Goal: Transaction & Acquisition: Purchase product/service

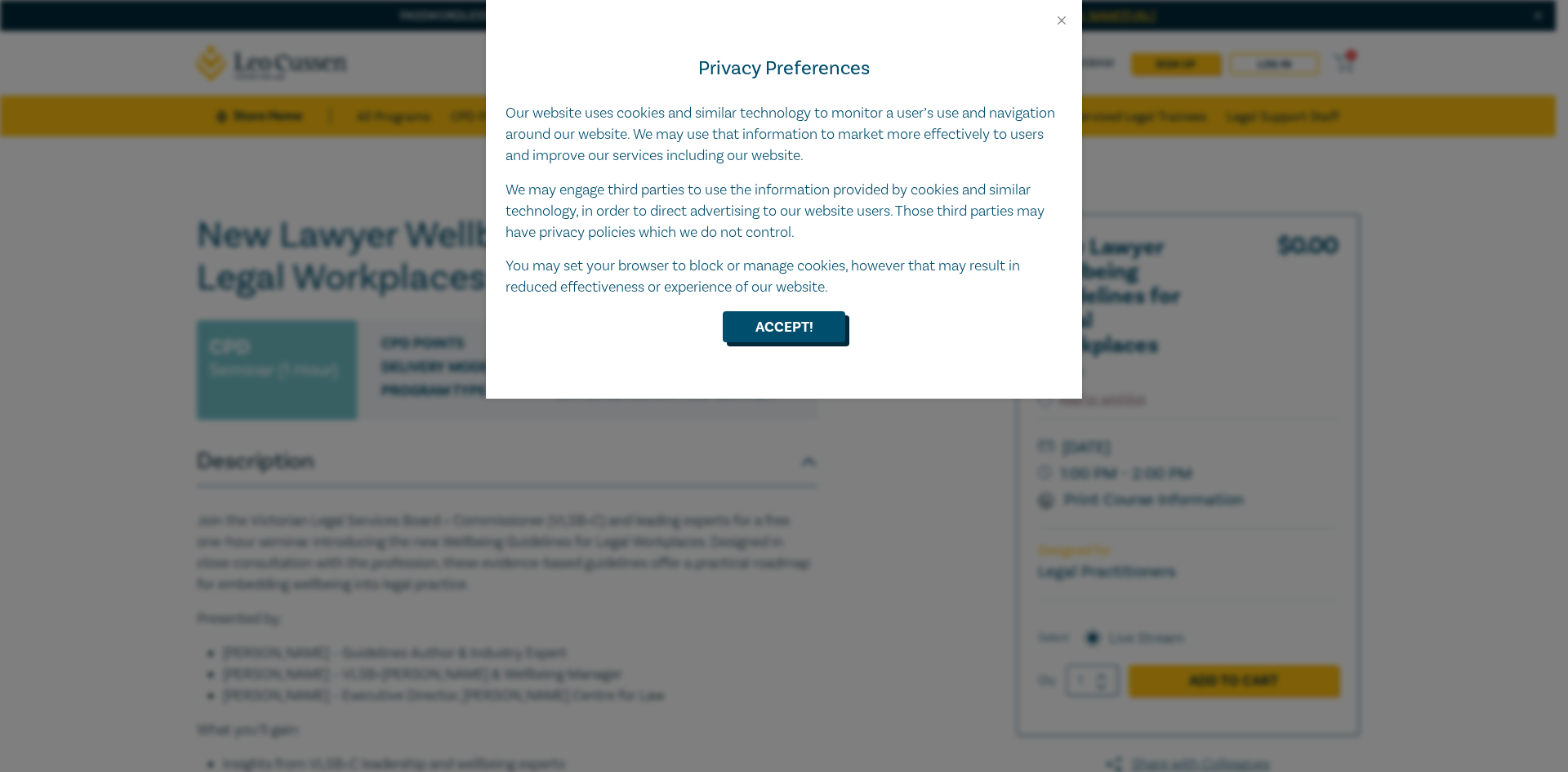
click at [784, 316] on button "Accept!" at bounding box center [784, 326] width 122 height 31
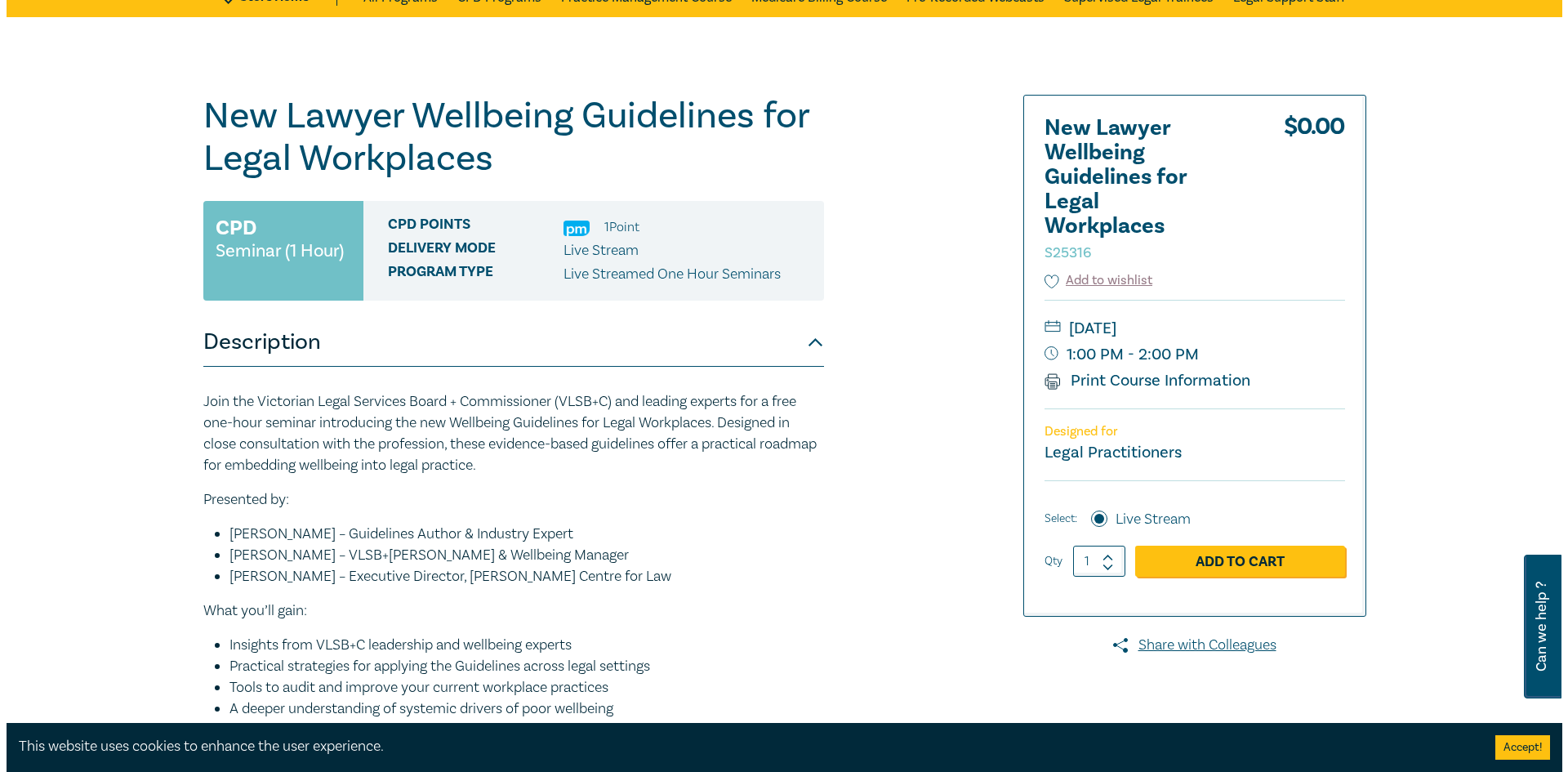
scroll to position [327, 0]
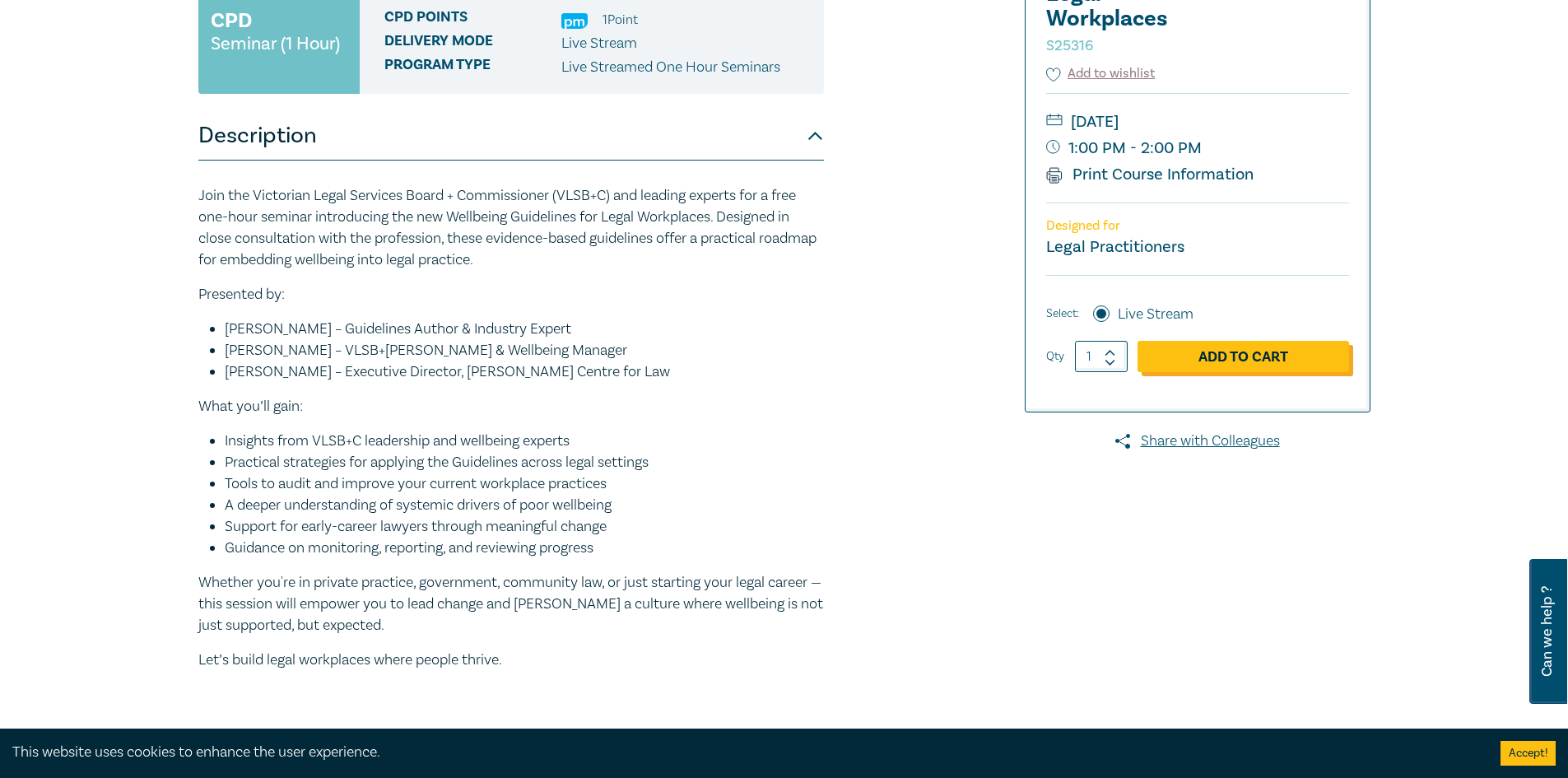
click at [1264, 361] on link "Add to Cart" at bounding box center [1243, 356] width 212 height 31
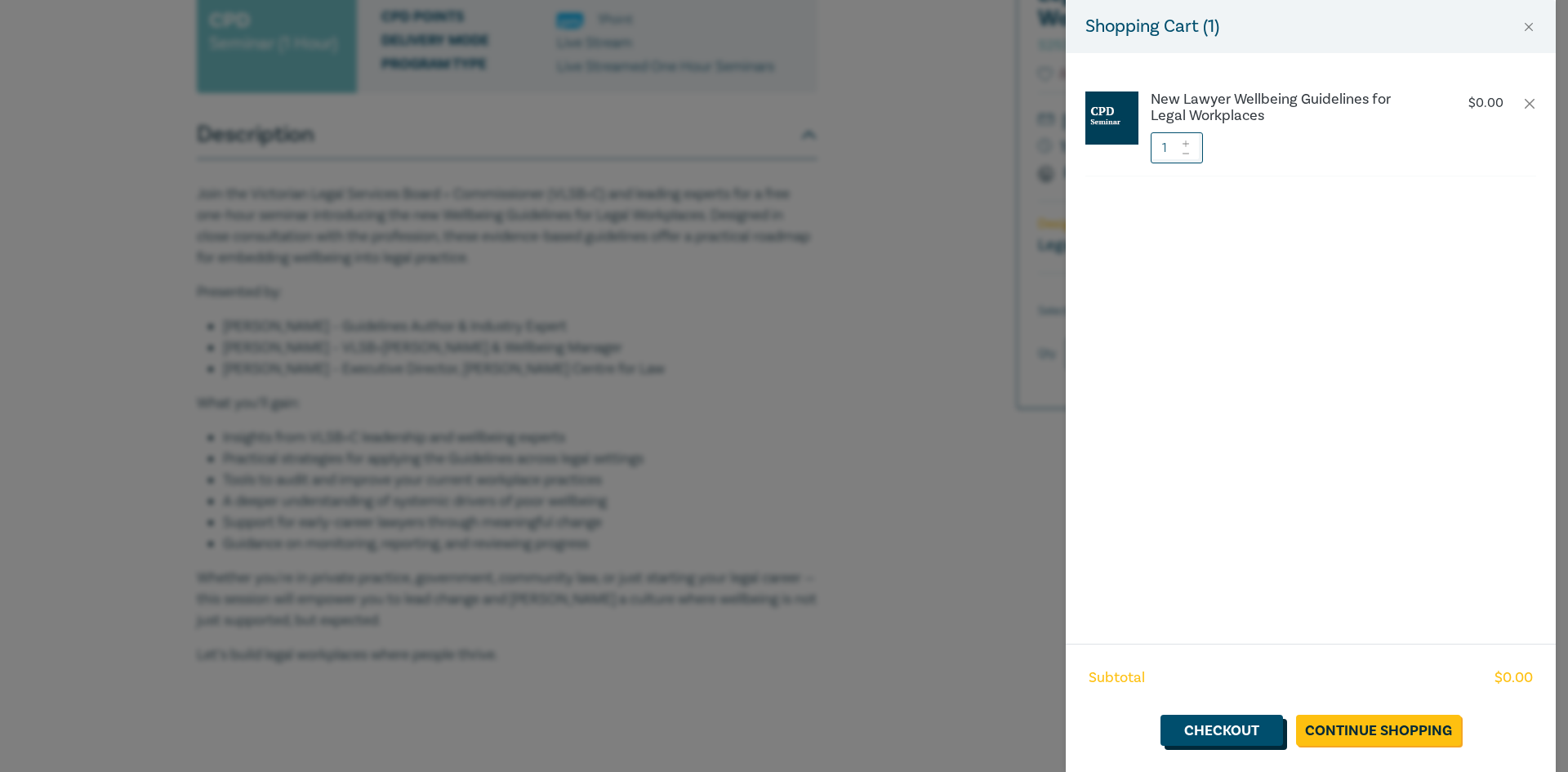
click at [1197, 719] on link "Checkout" at bounding box center [1222, 730] width 122 height 31
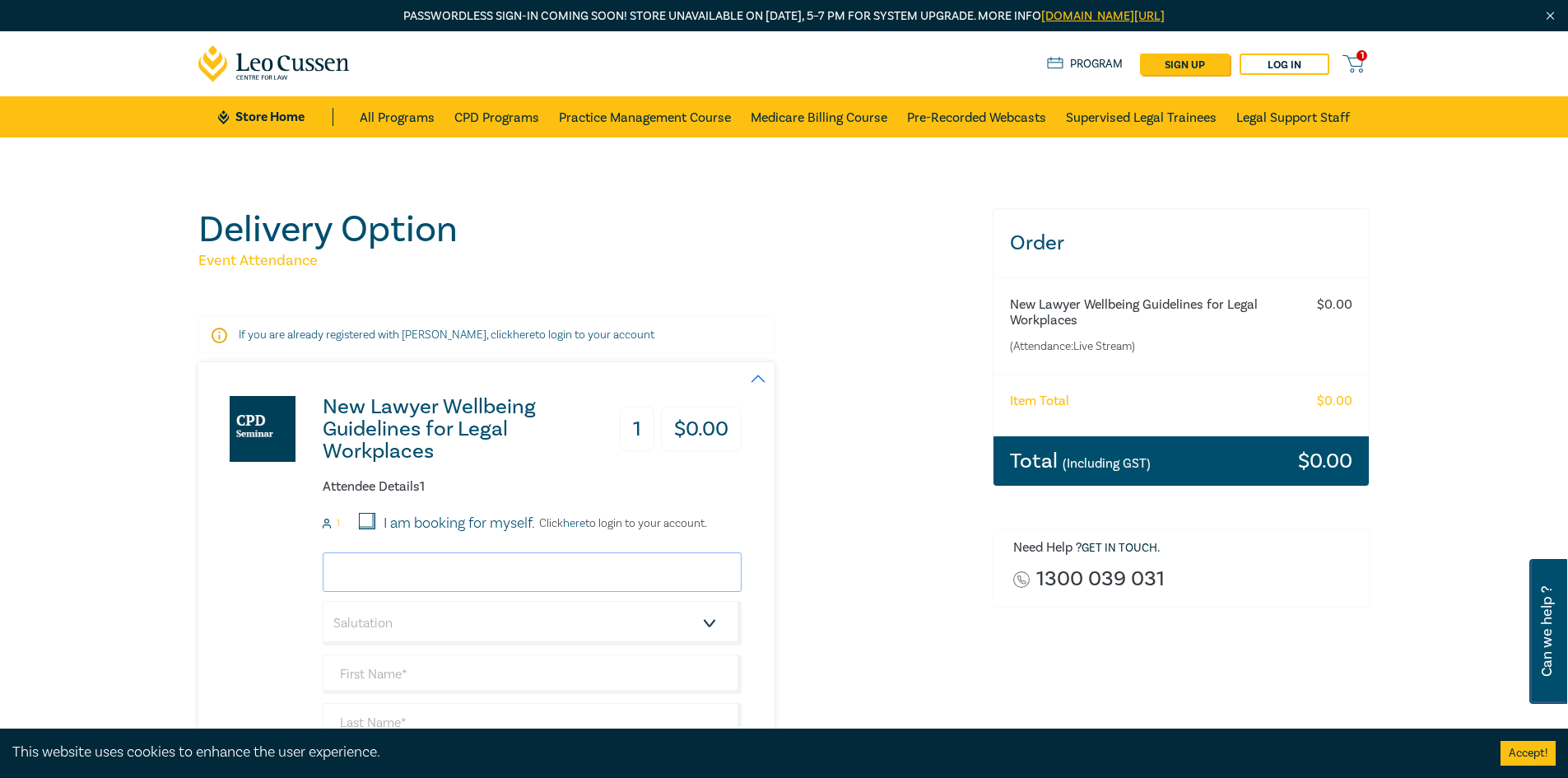
click at [405, 573] on input "email" at bounding box center [531, 573] width 419 height 39
click at [360, 521] on input "I am booking for myself." at bounding box center [367, 521] width 16 height 16
checkbox input "true"
click at [390, 561] on input "email" at bounding box center [531, 573] width 419 height 39
type input "[EMAIL_ADDRESS][DOMAIN_NAME]"
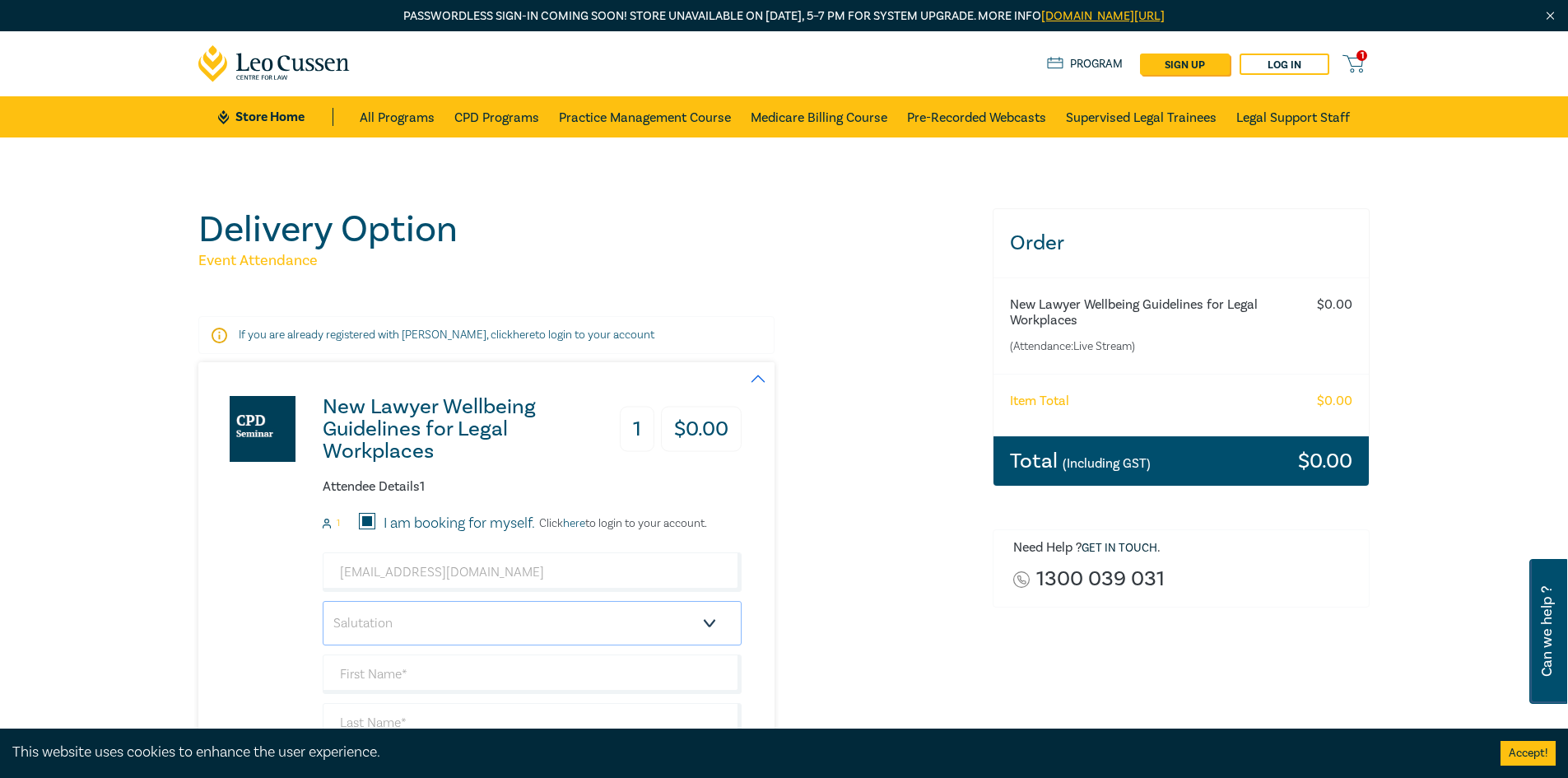
click at [467, 626] on select "Salutation Mr. Mrs. Ms. Miss Dr. Prof. Other" at bounding box center [531, 623] width 419 height 45
select select "Miss"
click at [322, 601] on select "Salutation Mr. Mrs. Ms. Miss Dr. Prof. Other" at bounding box center [531, 623] width 419 height 45
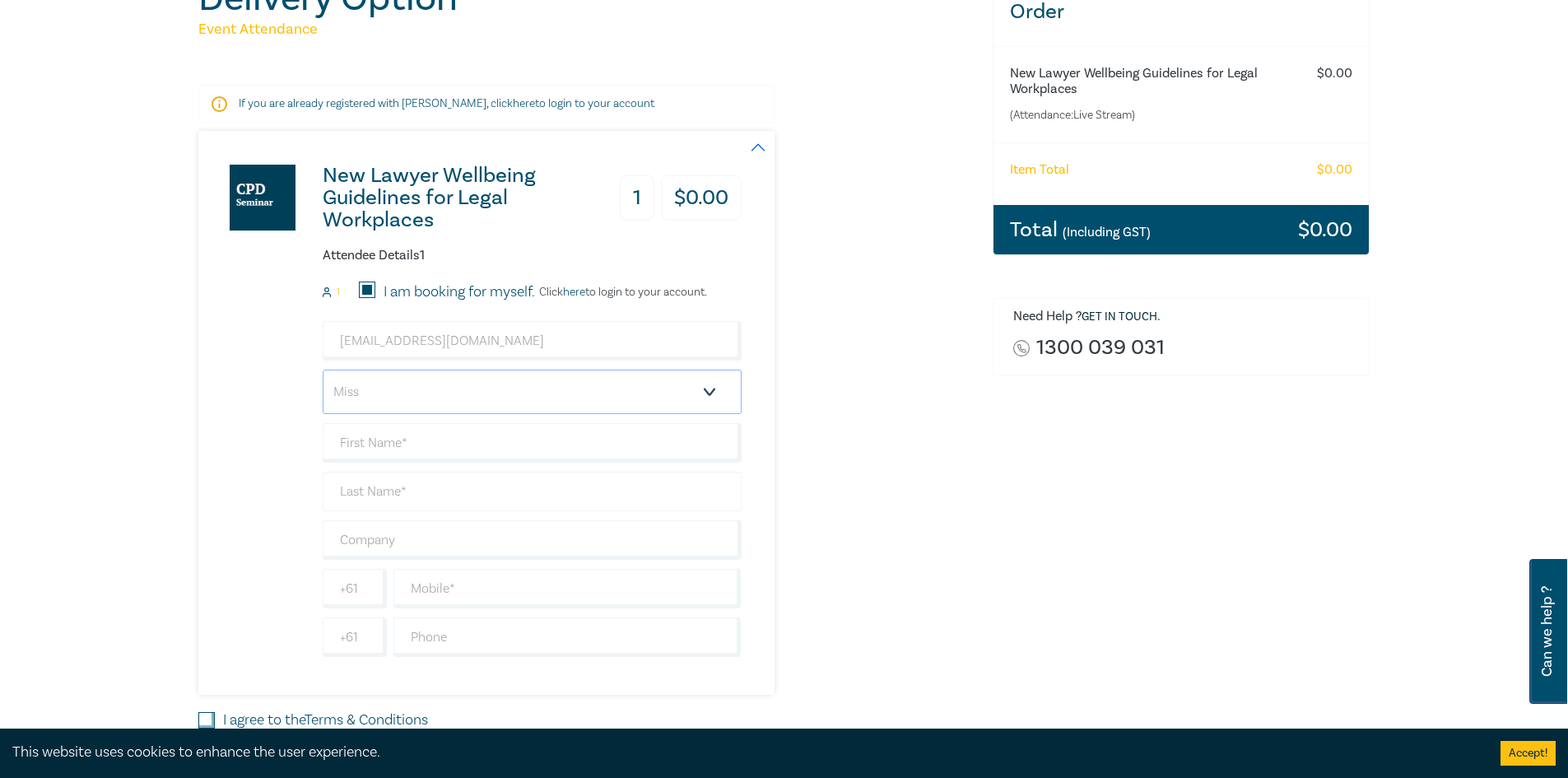
scroll to position [247, 0]
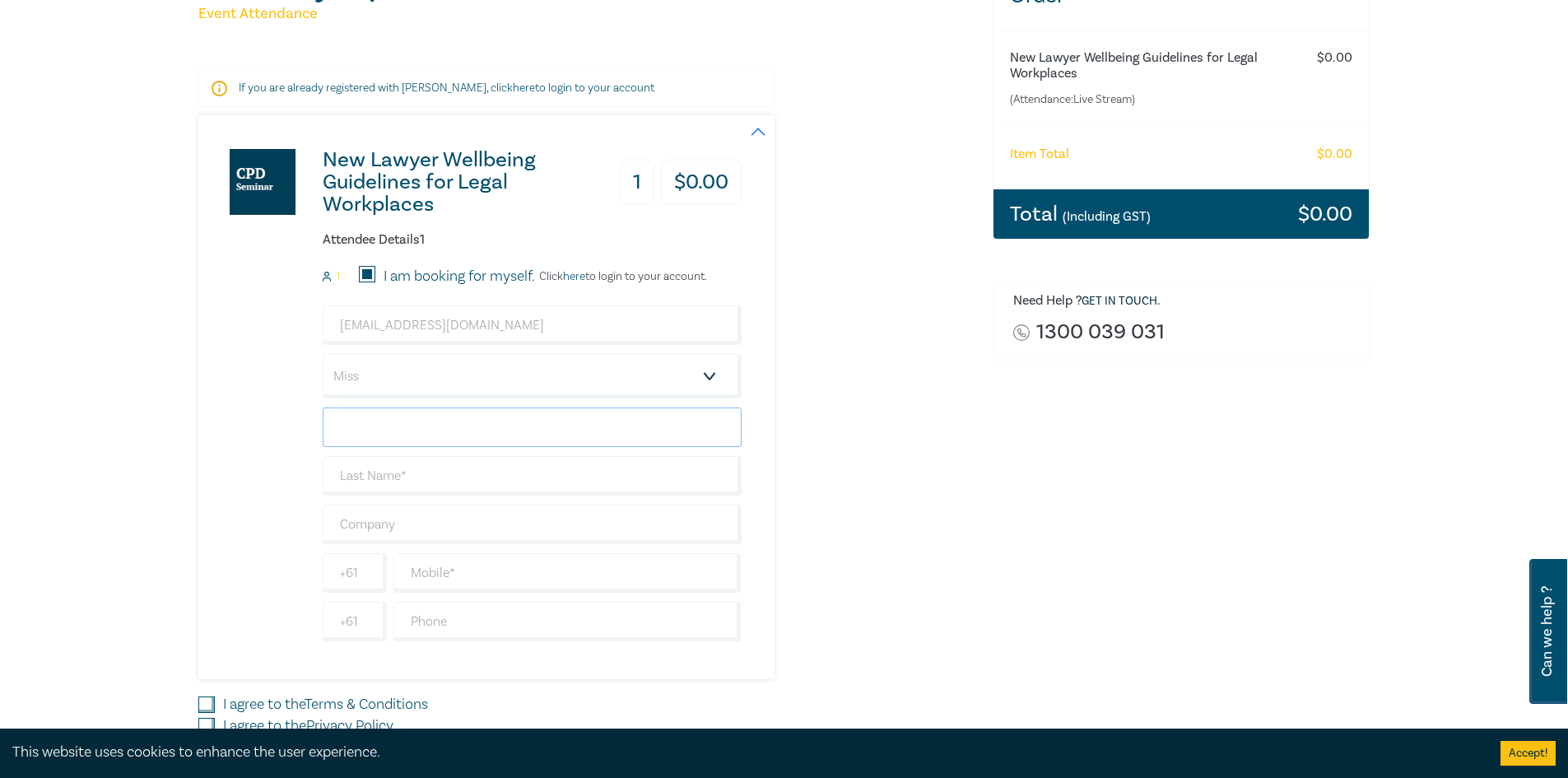
click at [446, 429] on input "text" at bounding box center [531, 427] width 419 height 39
type input "Hanah"
click at [452, 475] on input "text" at bounding box center [531, 476] width 419 height 39
type input "[PERSON_NAME]"
click at [459, 528] on input "text" at bounding box center [531, 524] width 419 height 39
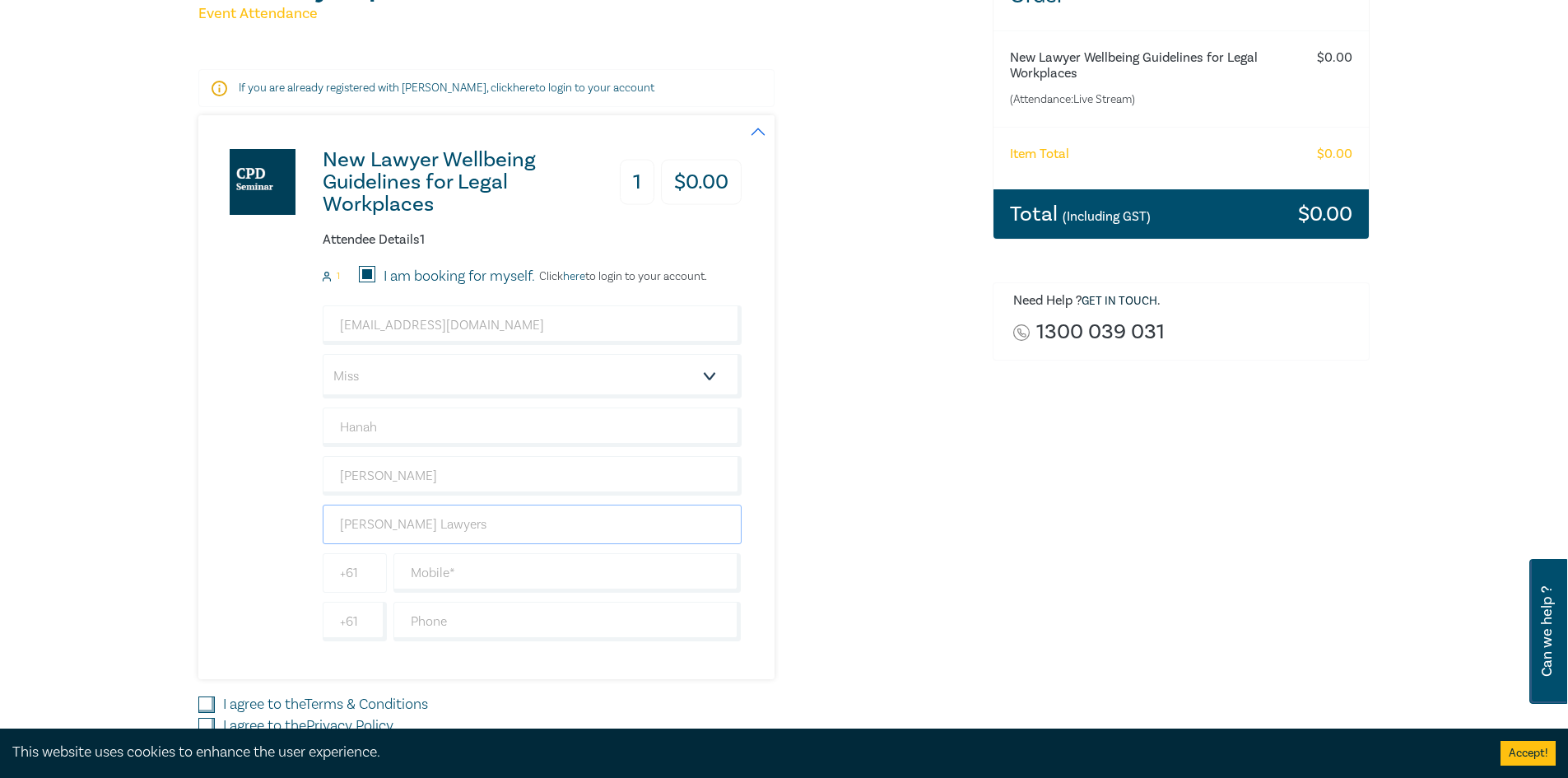
type input "[PERSON_NAME] Lawyers"
click at [366, 583] on input "+61" at bounding box center [354, 573] width 64 height 39
click at [363, 609] on input "+61" at bounding box center [354, 622] width 64 height 39
click at [445, 618] on input "text" at bounding box center [568, 622] width 348 height 39
click at [526, 572] on input "text" at bounding box center [568, 573] width 348 height 39
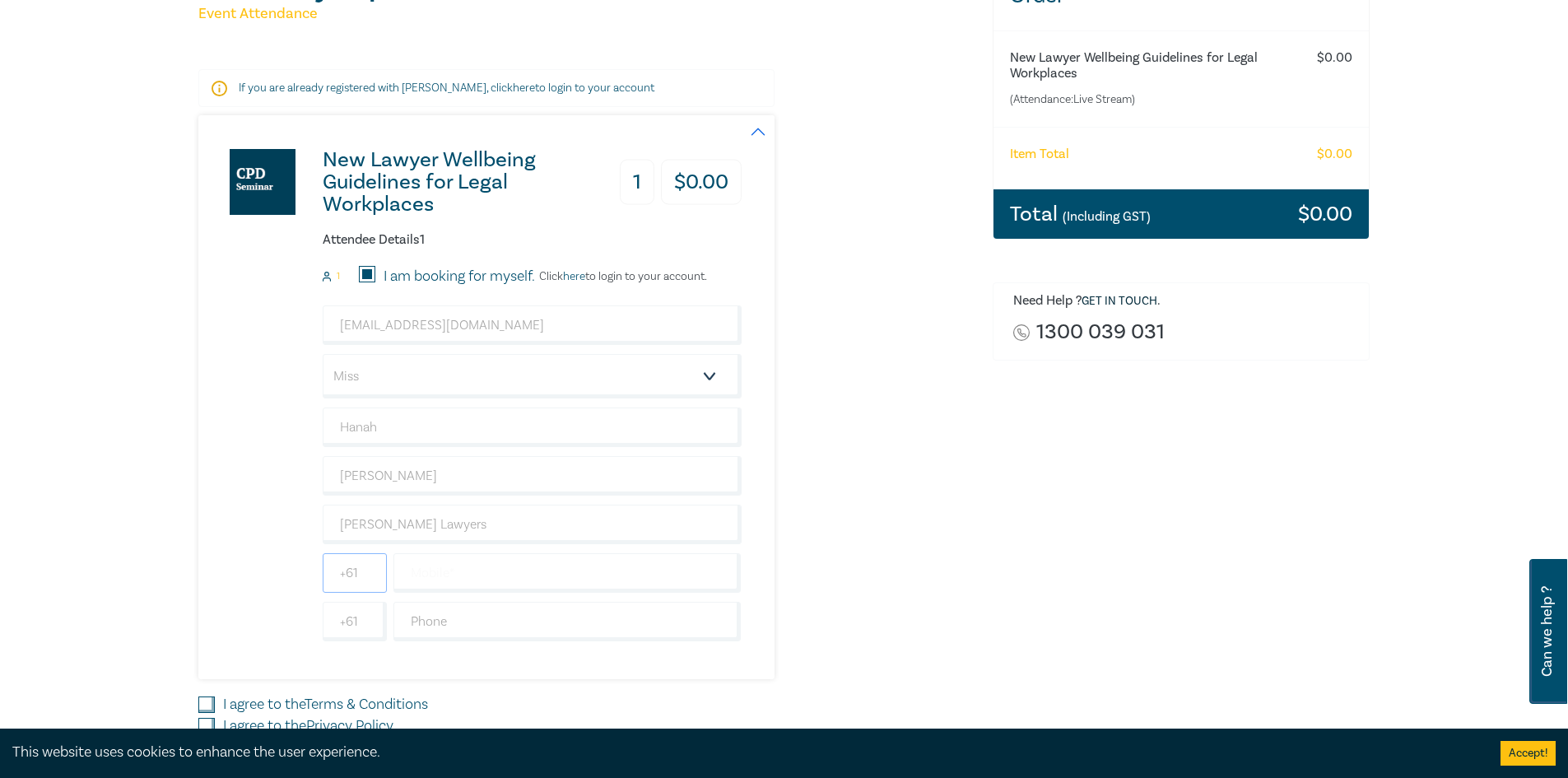
click at [349, 566] on input "+61" at bounding box center [354, 573] width 64 height 39
drag, startPoint x: 362, startPoint y: 566, endPoint x: 276, endPoint y: 561, distance: 86.1
click at [276, 561] on div "New Lawyer Wellbeing Guidelines for Legal Workplaces 1 $ 0.00 Attendee Details …" at bounding box center [470, 397] width 543 height 565
click at [475, 582] on input "text" at bounding box center [568, 573] width 348 height 39
type input "438827026"
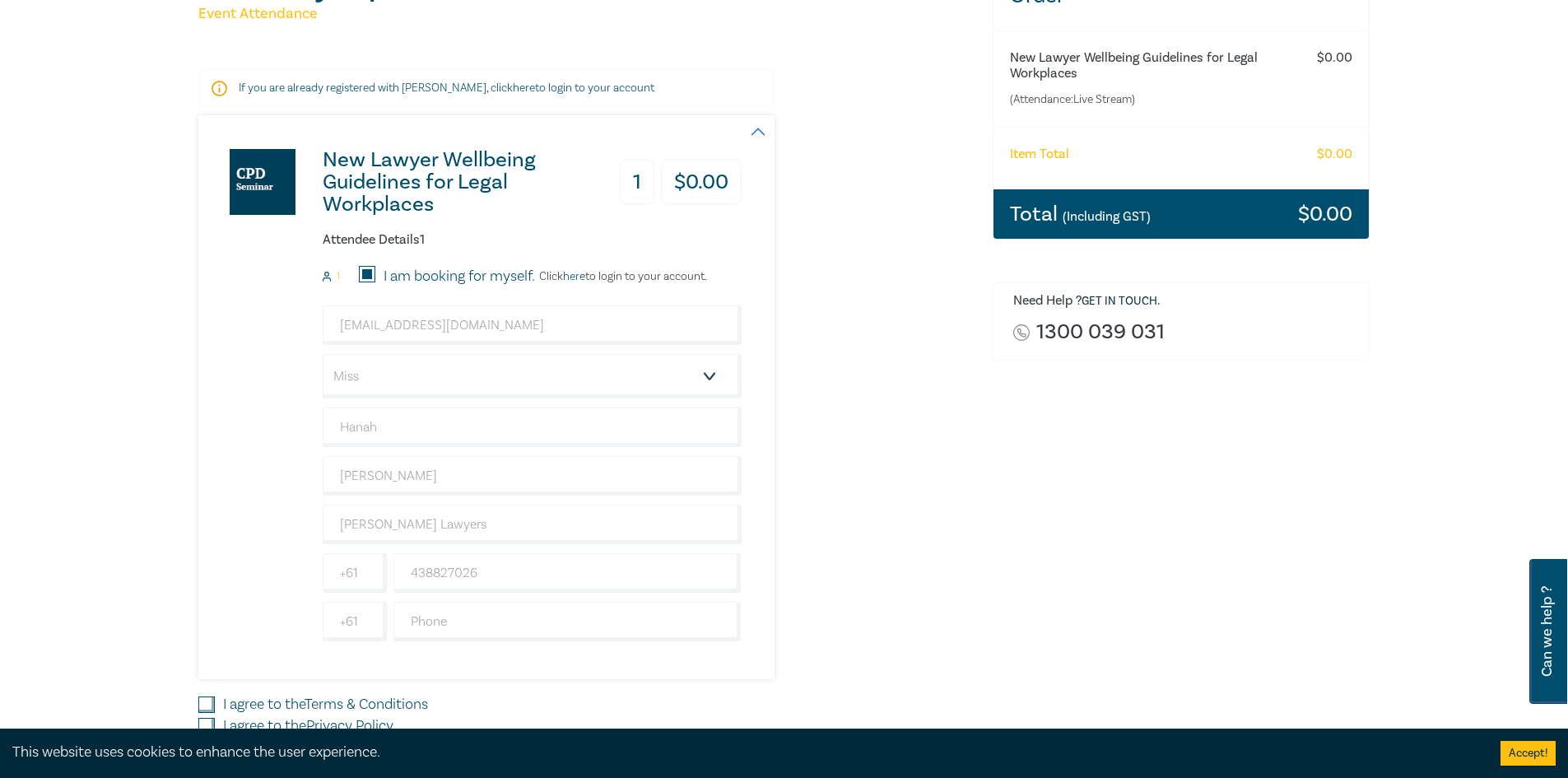
click at [864, 555] on div "New Lawyer Wellbeing Guidelines for Legal Workplaces 1 $ 0.00 Attendee Details …" at bounding box center [586, 397] width 775 height 565
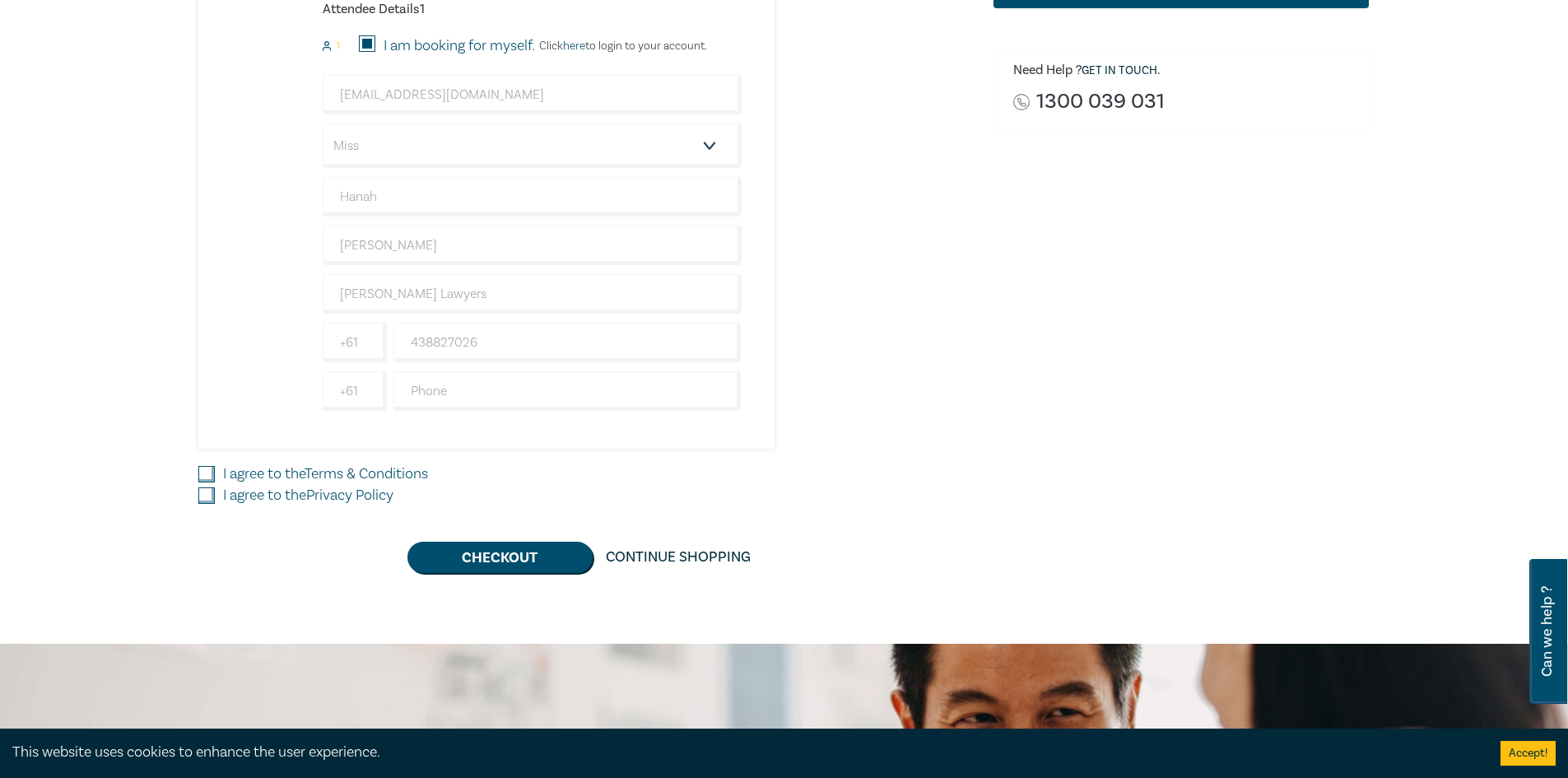
scroll to position [494, 0]
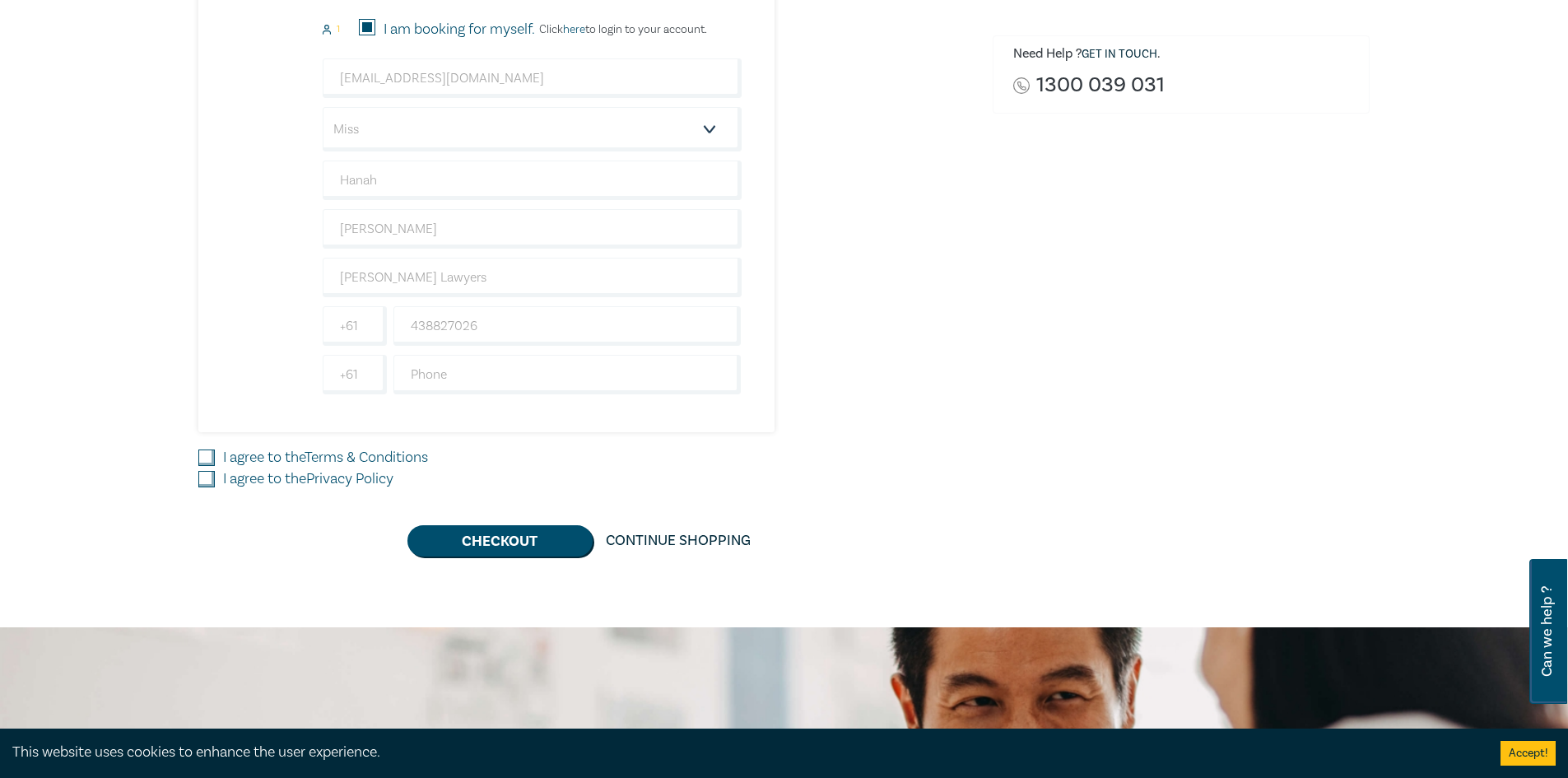
click at [208, 456] on input "I agree to the Terms & Conditions" at bounding box center [206, 457] width 16 height 16
checkbox input "true"
click at [204, 476] on input "I agree to the Privacy Policy" at bounding box center [206, 479] width 16 height 16
checkbox input "true"
click at [496, 541] on button "Checkout" at bounding box center [499, 540] width 185 height 31
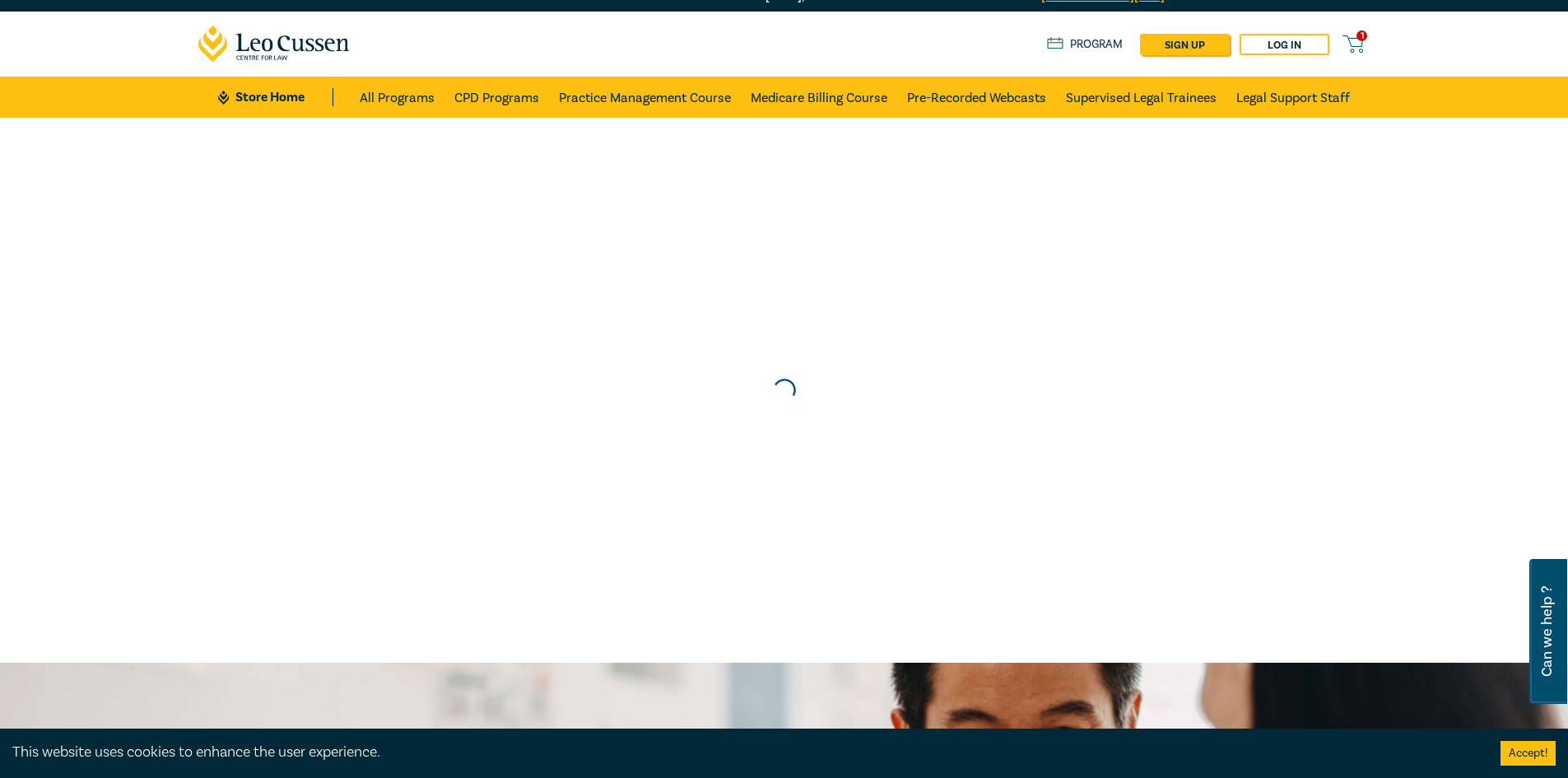
scroll to position [0, 0]
